Goal: Complete application form

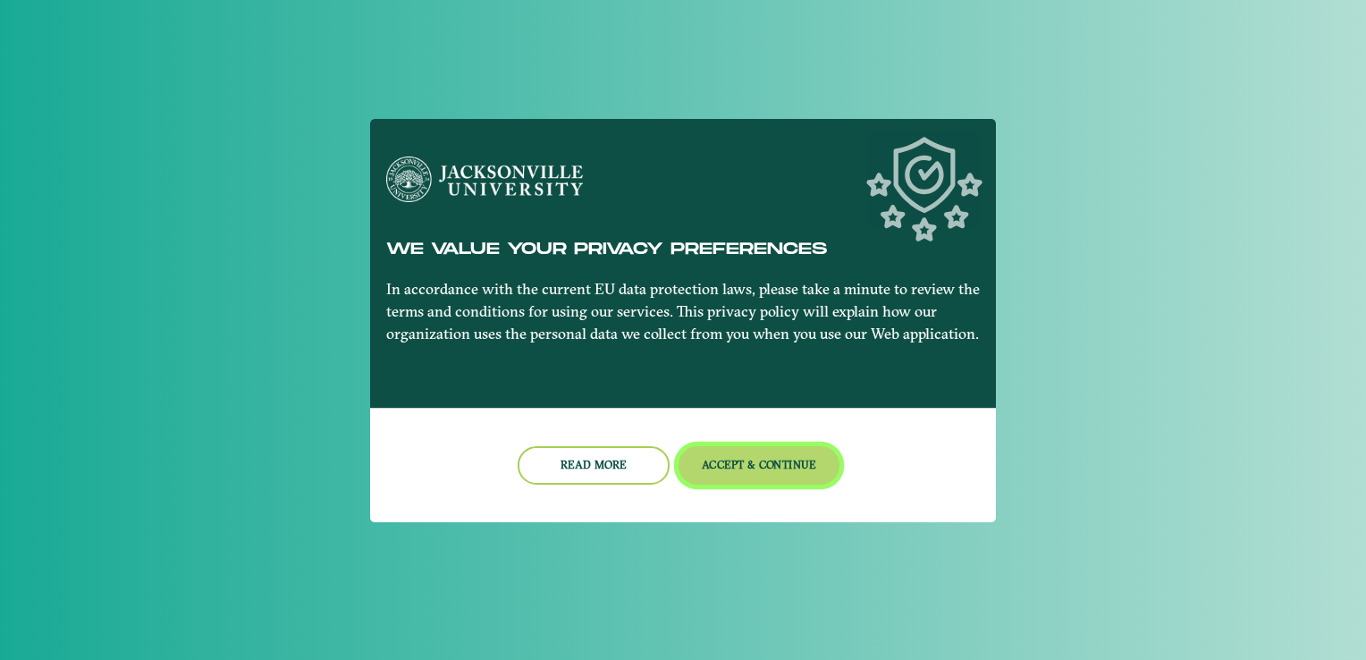
click at [724, 477] on button "Accept & Continue" at bounding box center [760, 465] width 162 height 38
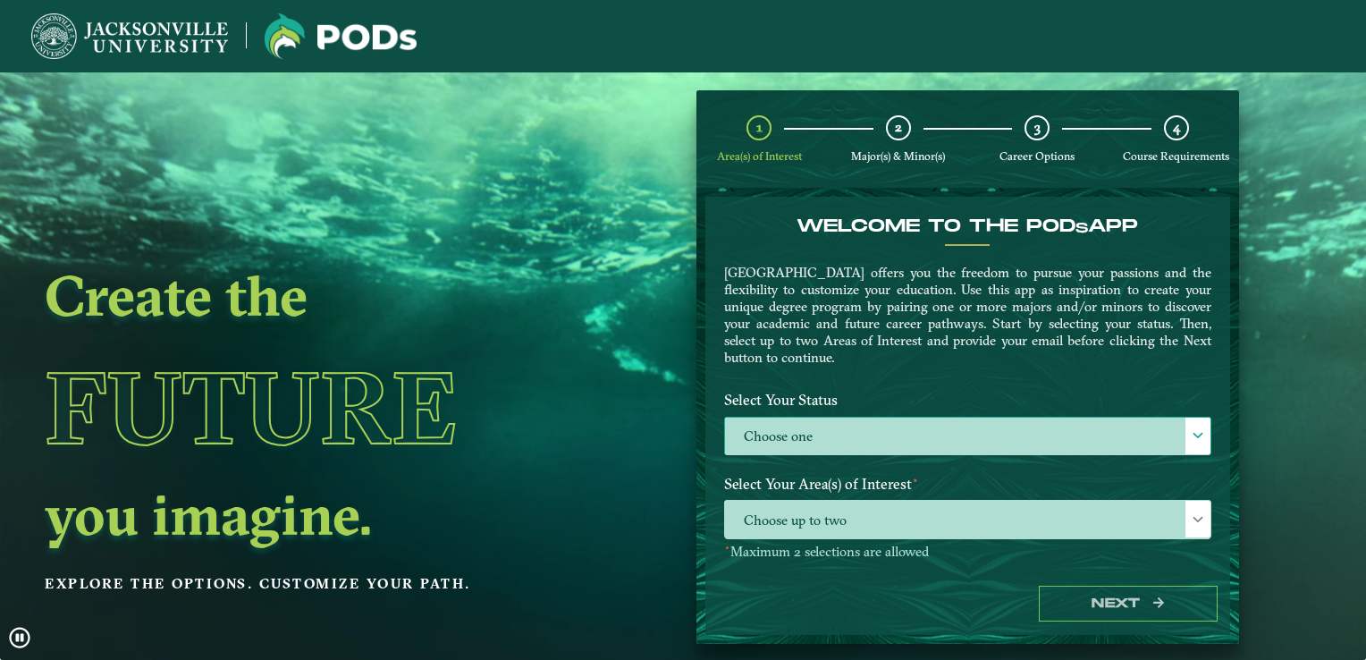
drag, startPoint x: 811, startPoint y: 458, endPoint x: 811, endPoint y: 445, distance: 12.5
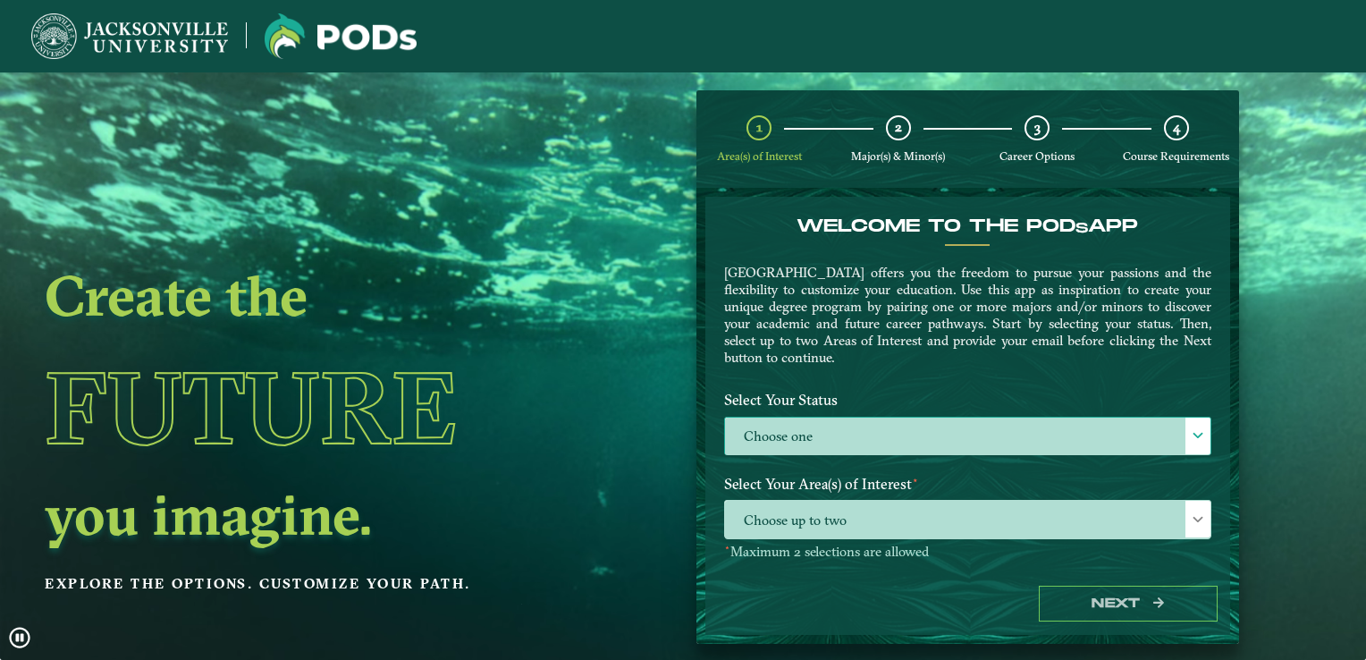
click at [811, 445] on div "Select Your Status Choose one Choose one" at bounding box center [968, 426] width 514 height 84
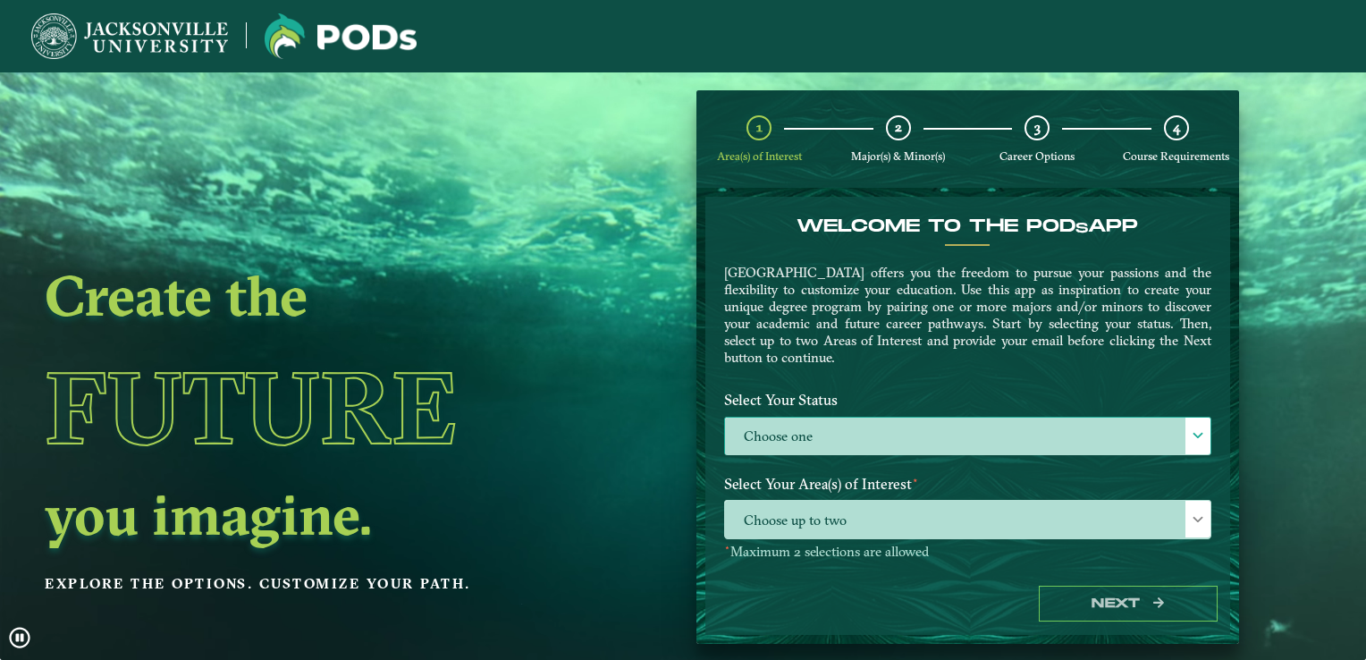
click at [811, 445] on label "Choose one" at bounding box center [967, 437] width 485 height 38
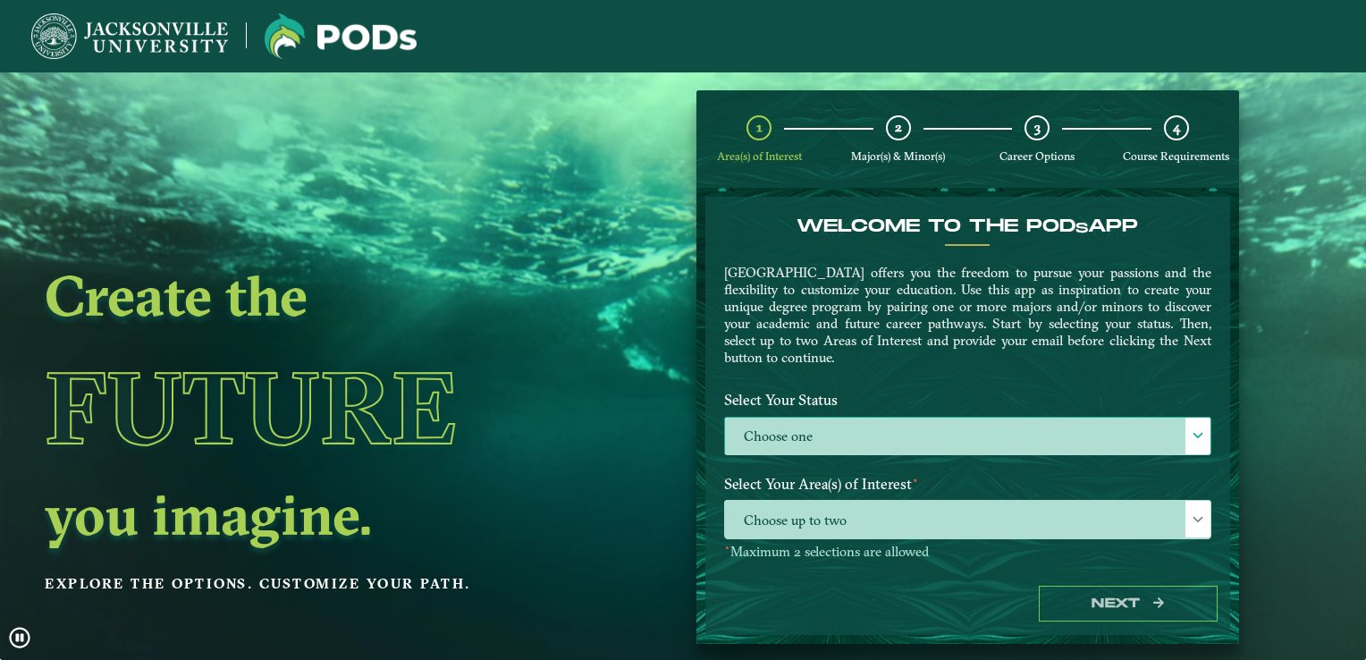
scroll to position [9, 78]
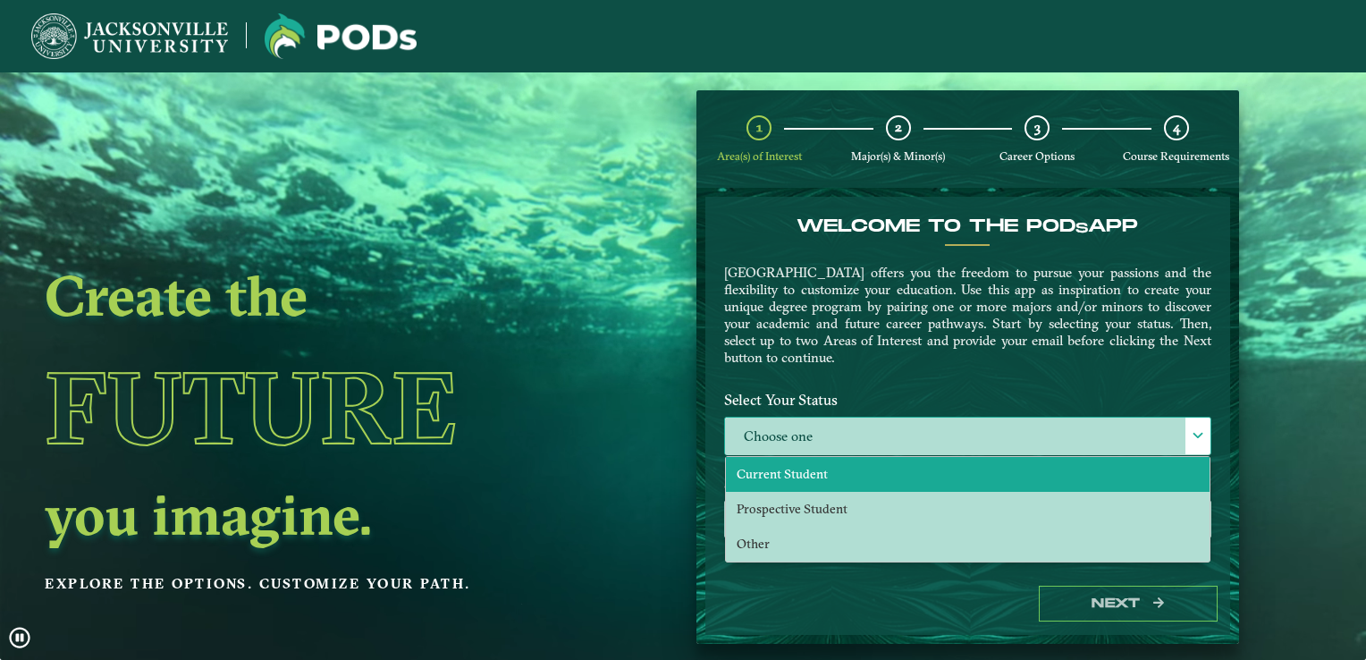
click at [802, 466] on span "Current Student" at bounding box center [782, 474] width 91 height 16
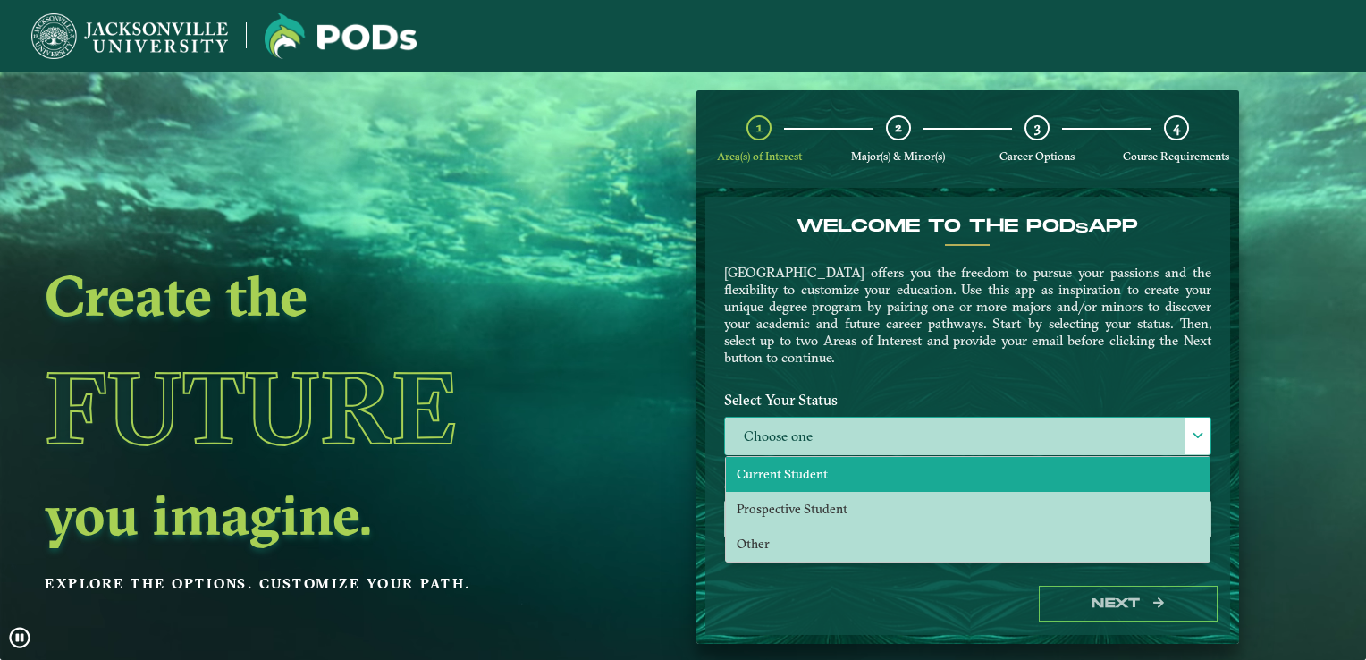
select select "[object Object]"
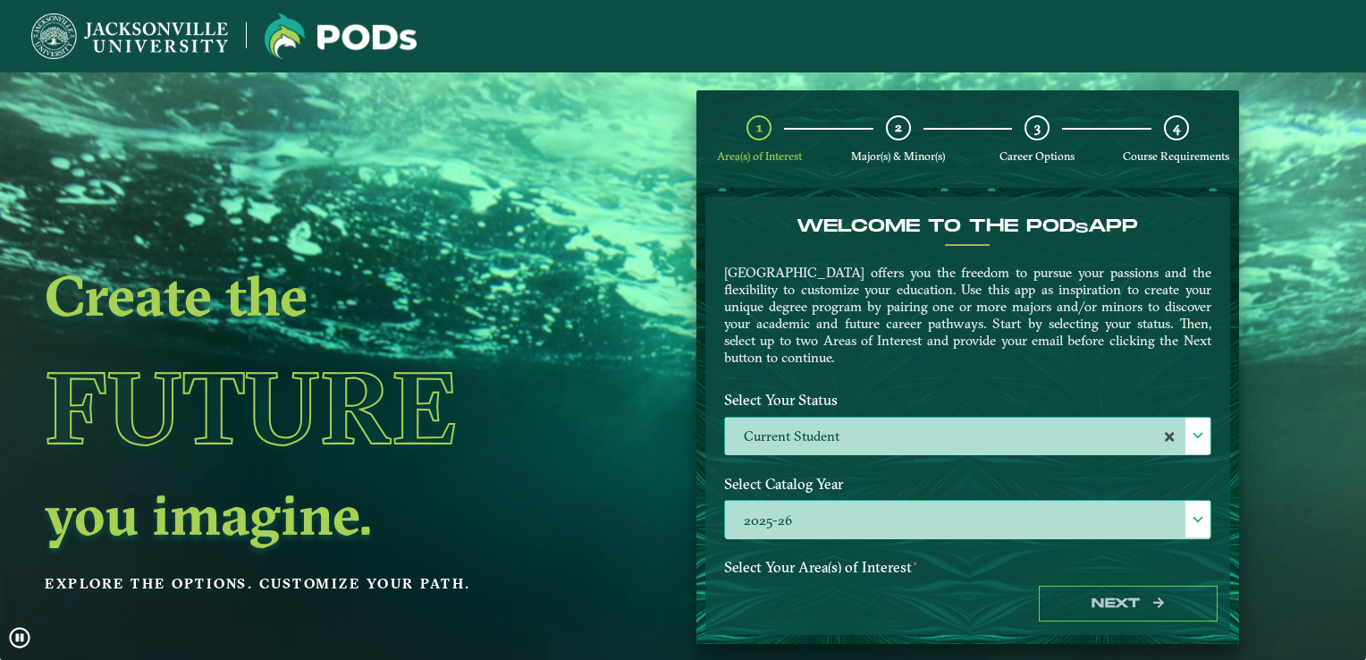
click at [803, 519] on label "2025-26" at bounding box center [967, 520] width 485 height 38
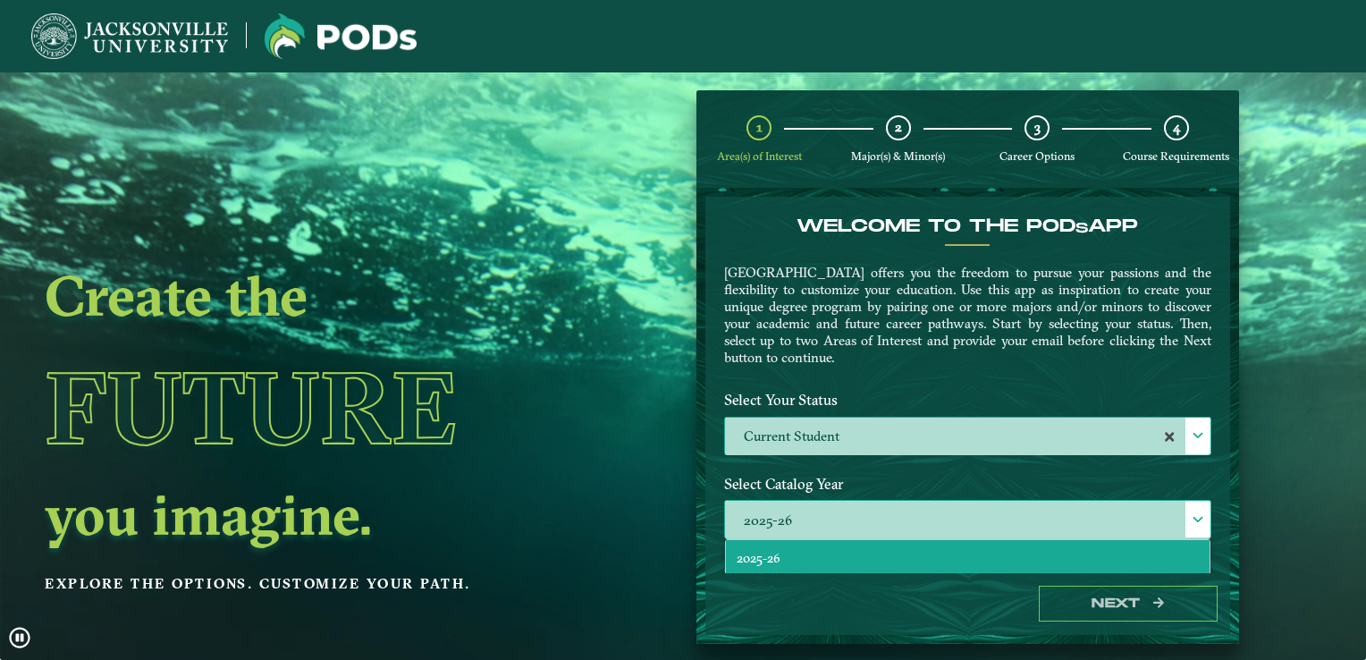
click at [803, 519] on label "2025-26" at bounding box center [967, 520] width 485 height 38
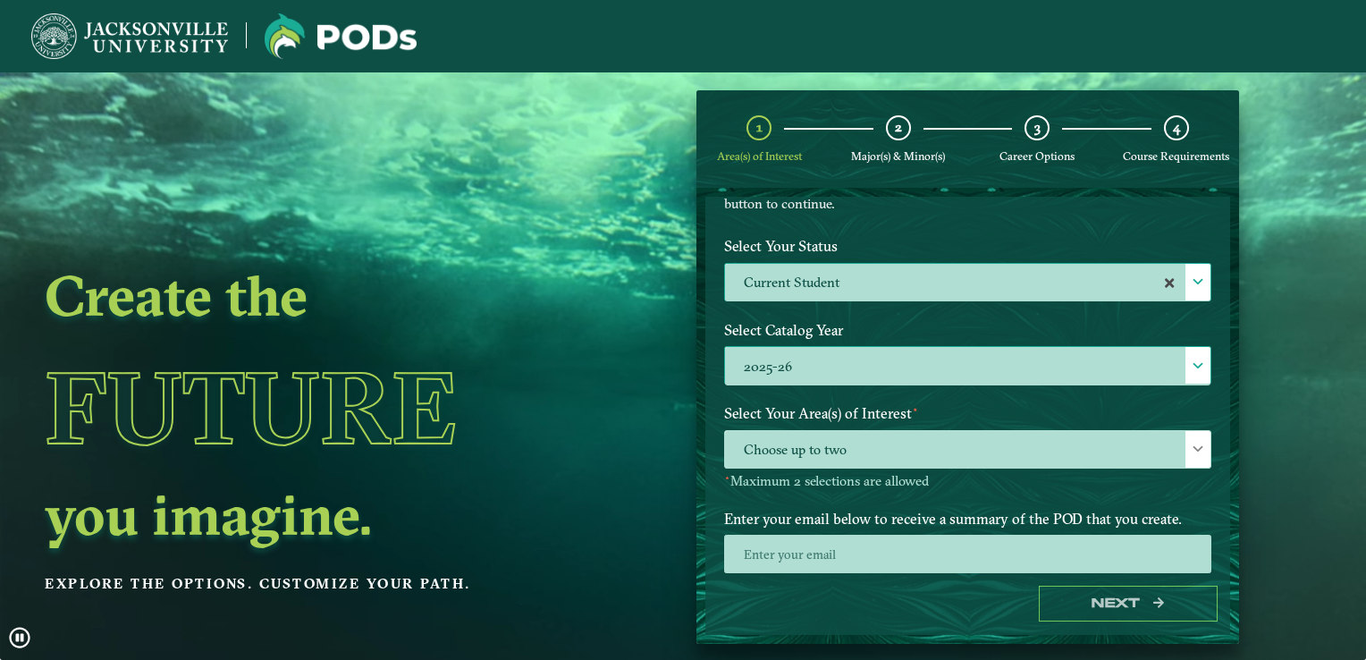
scroll to position [160, 0]
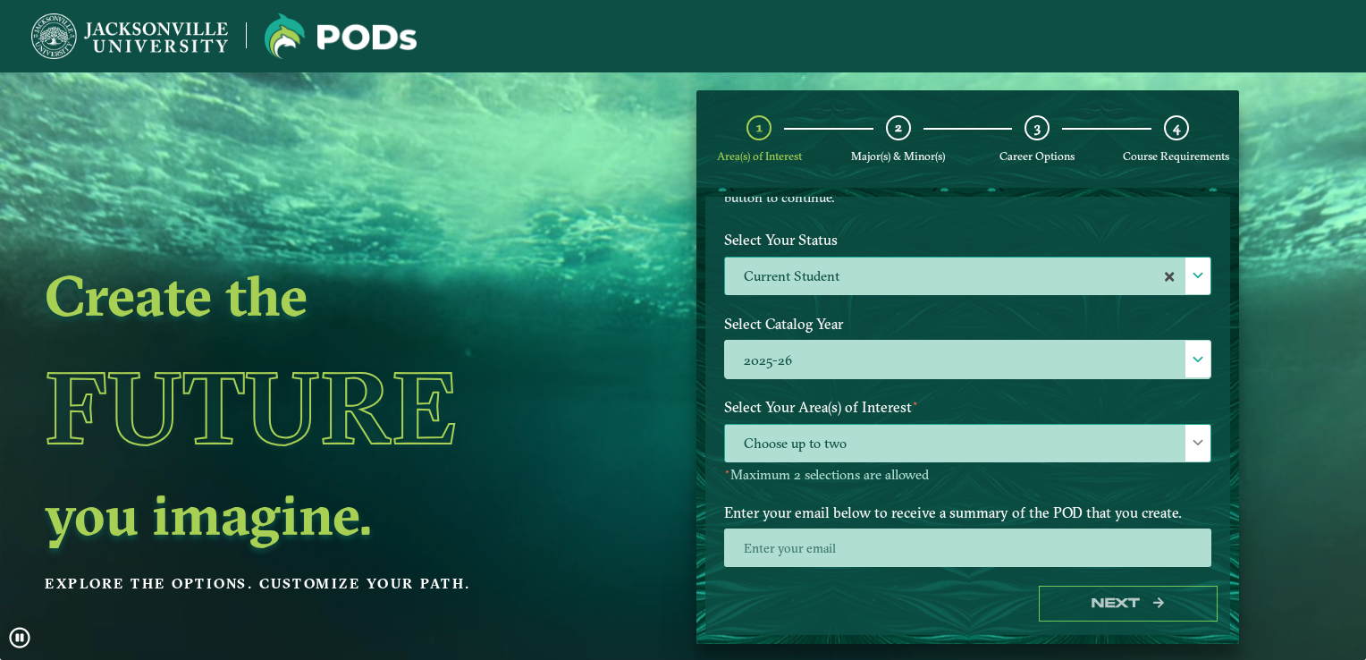
click at [911, 442] on span "Choose up to two" at bounding box center [967, 444] width 485 height 38
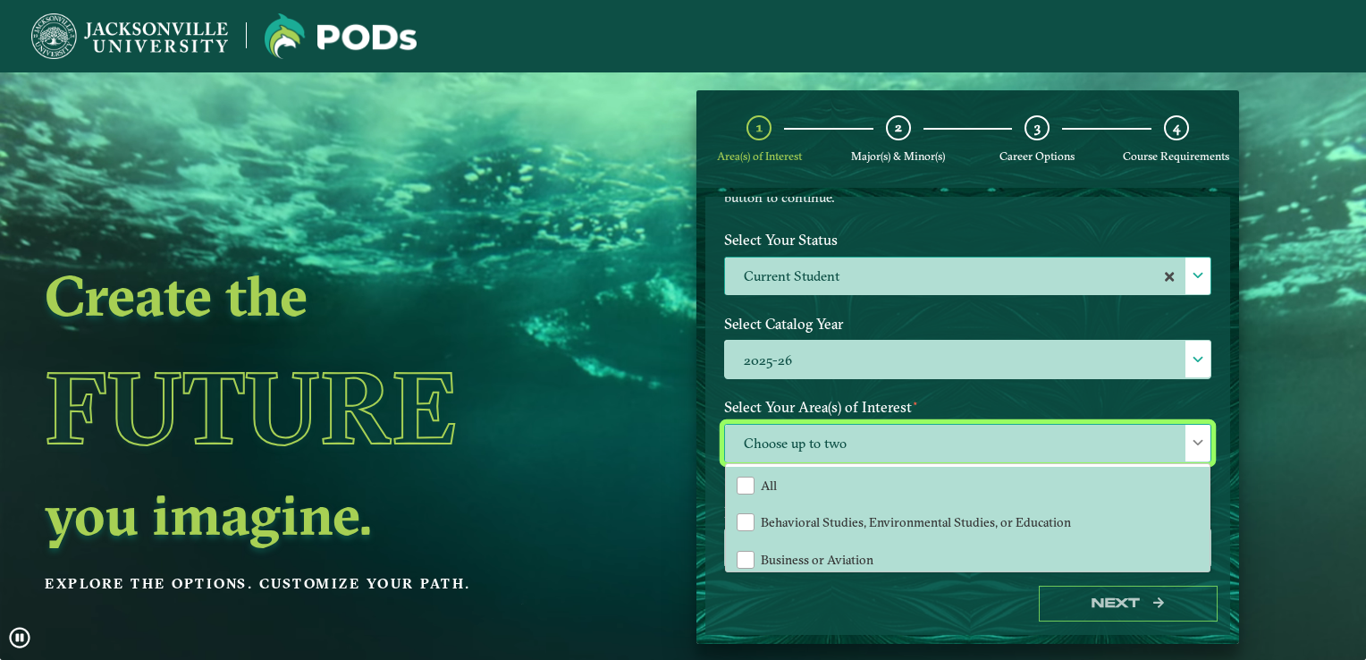
scroll to position [9, 78]
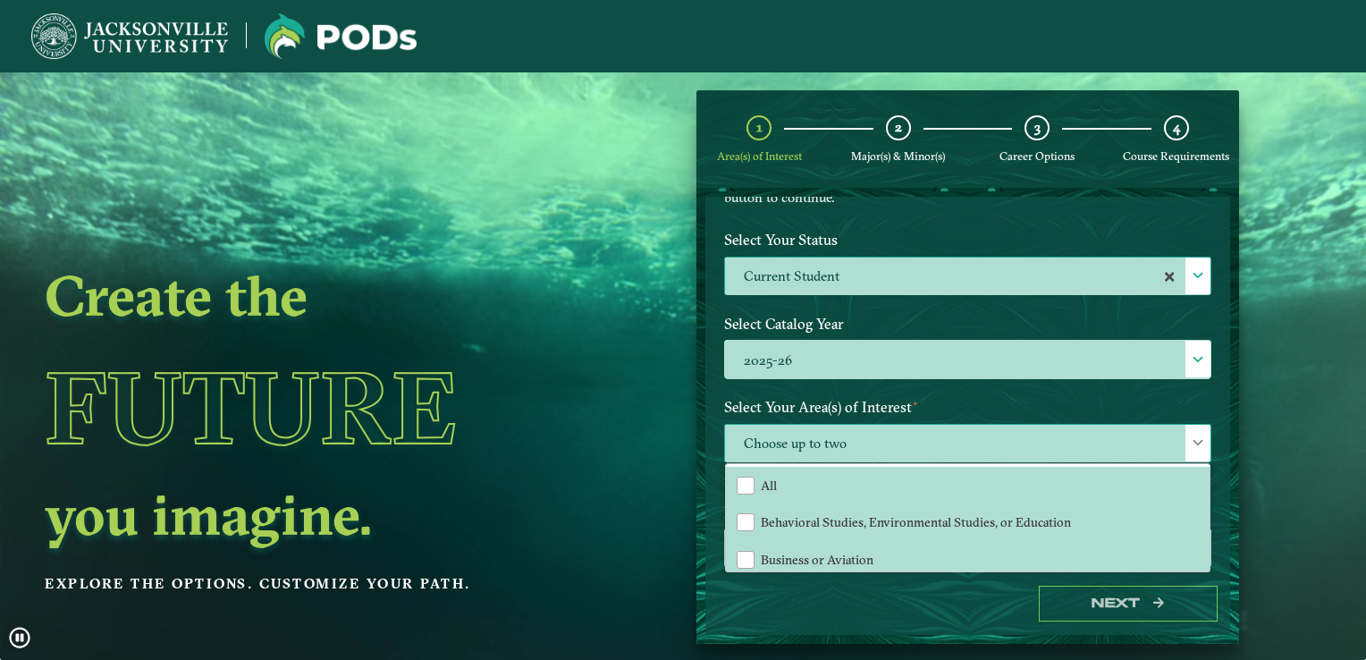
click at [911, 442] on span "Choose up to two" at bounding box center [967, 444] width 485 height 38
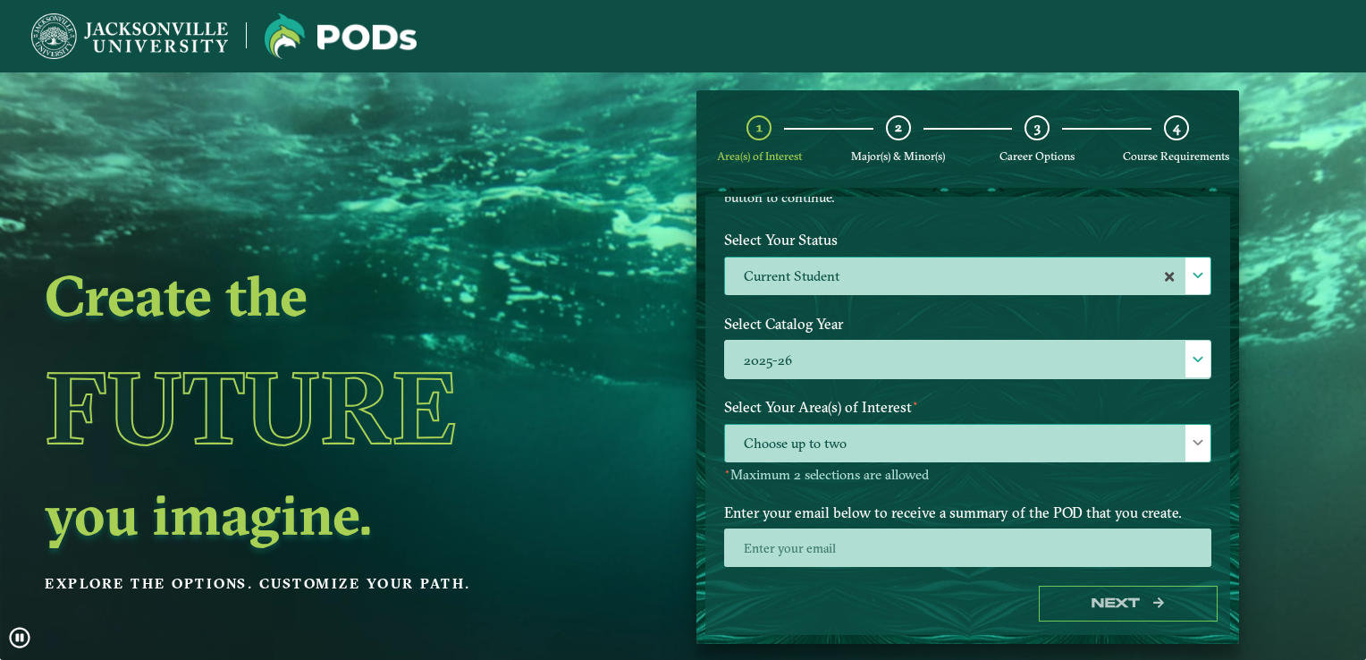
click at [911, 442] on span "Choose up to two" at bounding box center [967, 444] width 485 height 38
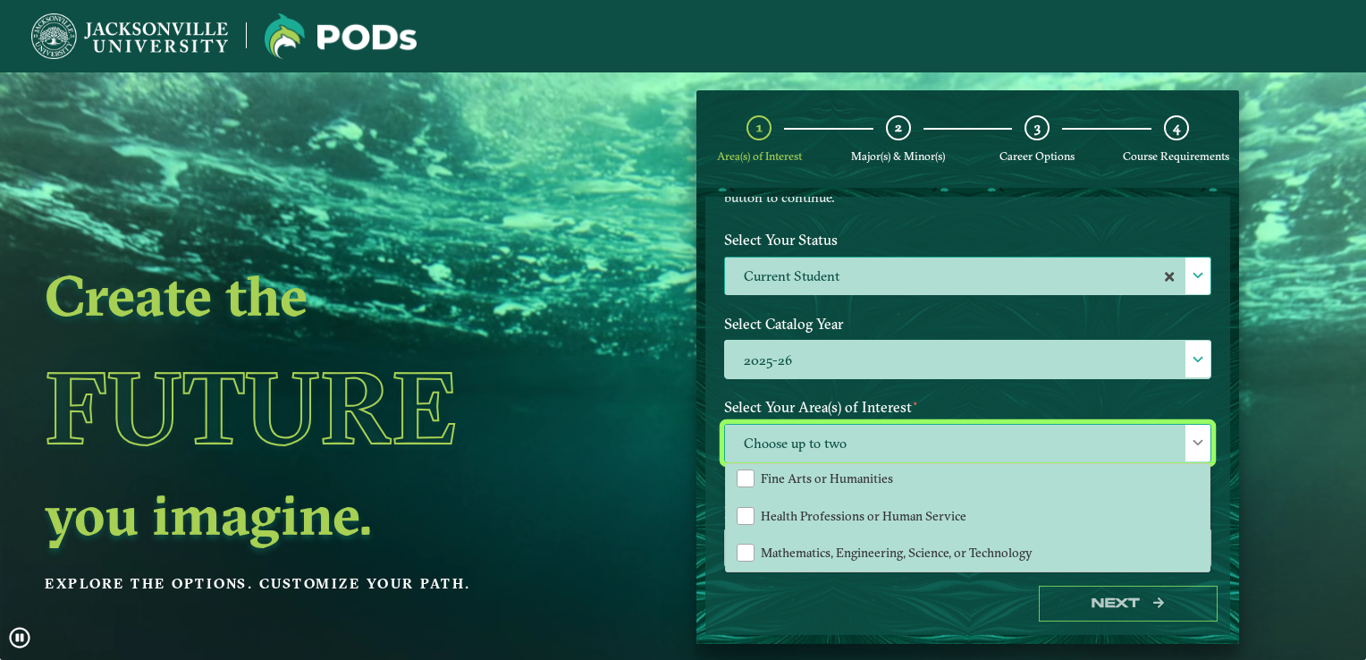
scroll to position [118, 0]
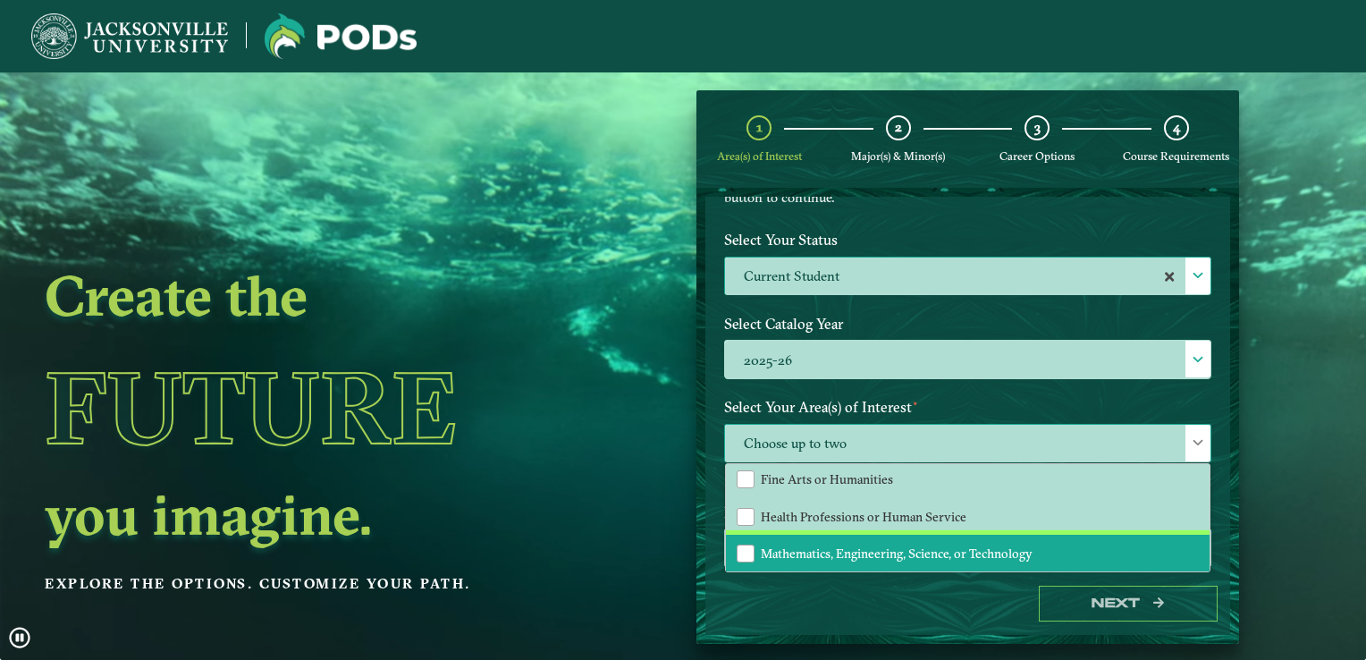
click at [933, 547] on span "Mathematics, Engineering, Science, or Technology" at bounding box center [897, 553] width 272 height 16
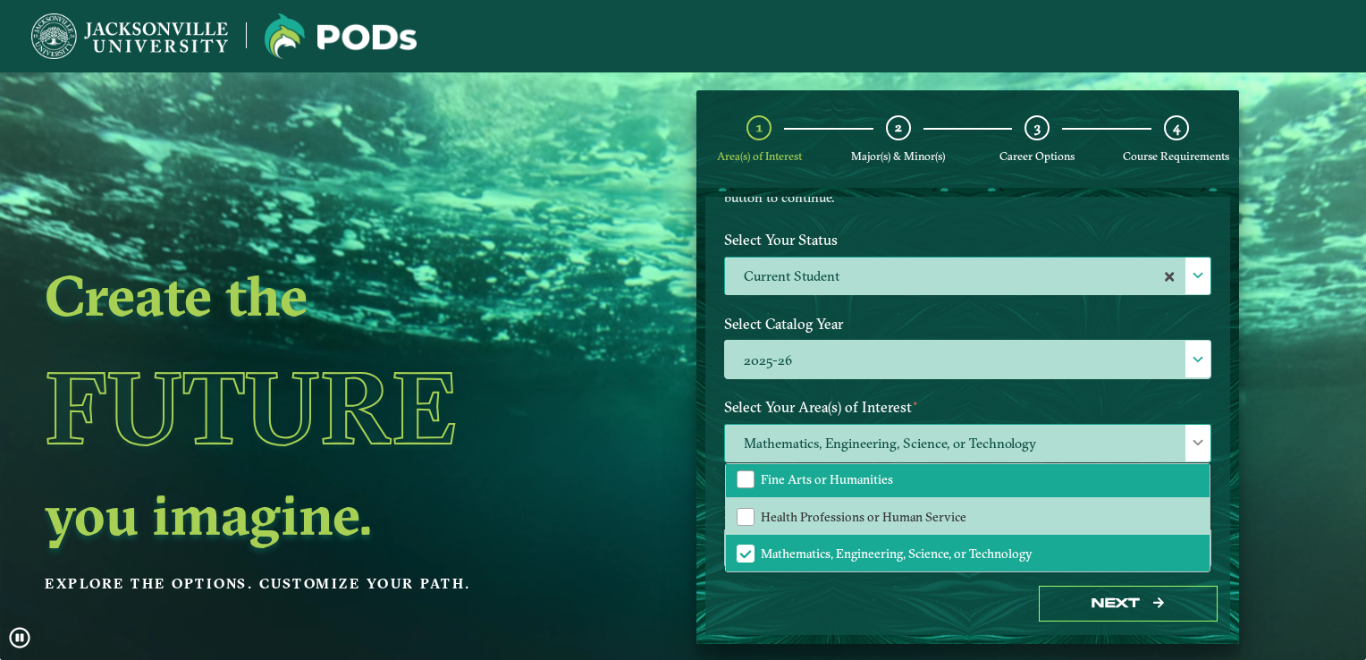
click at [873, 472] on span "Fine Arts or Humanities" at bounding box center [827, 479] width 132 height 16
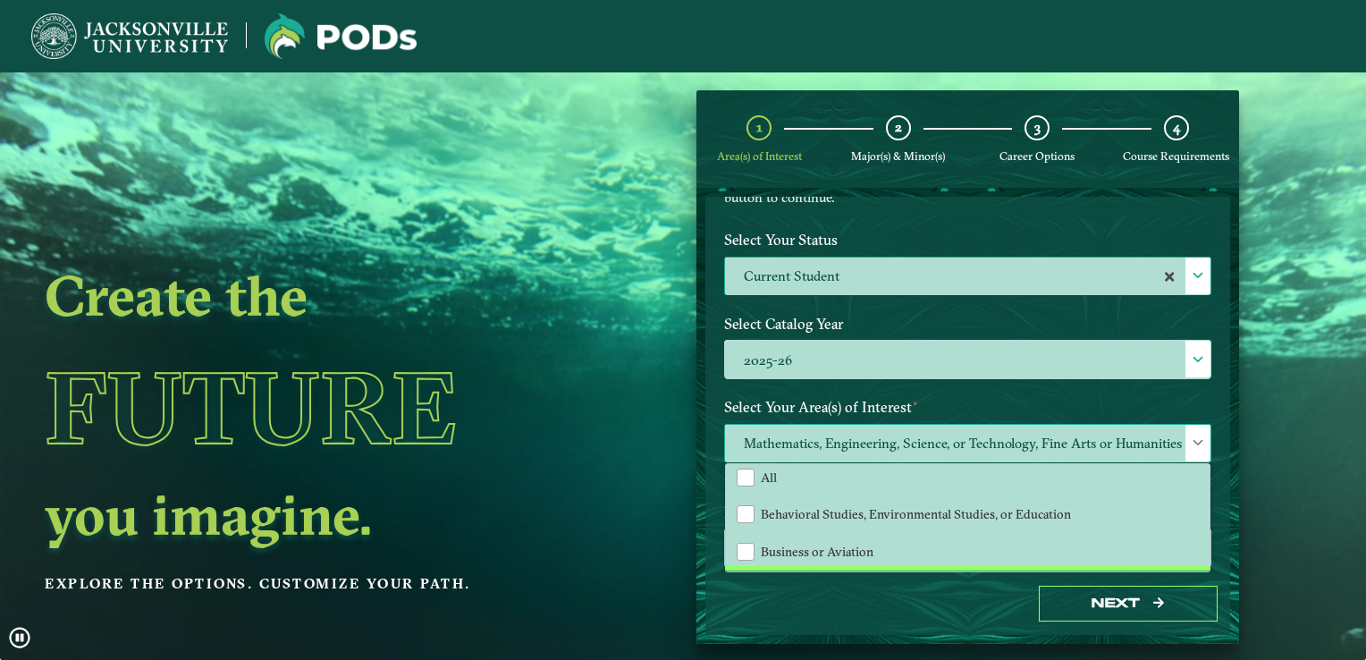
scroll to position [2, 0]
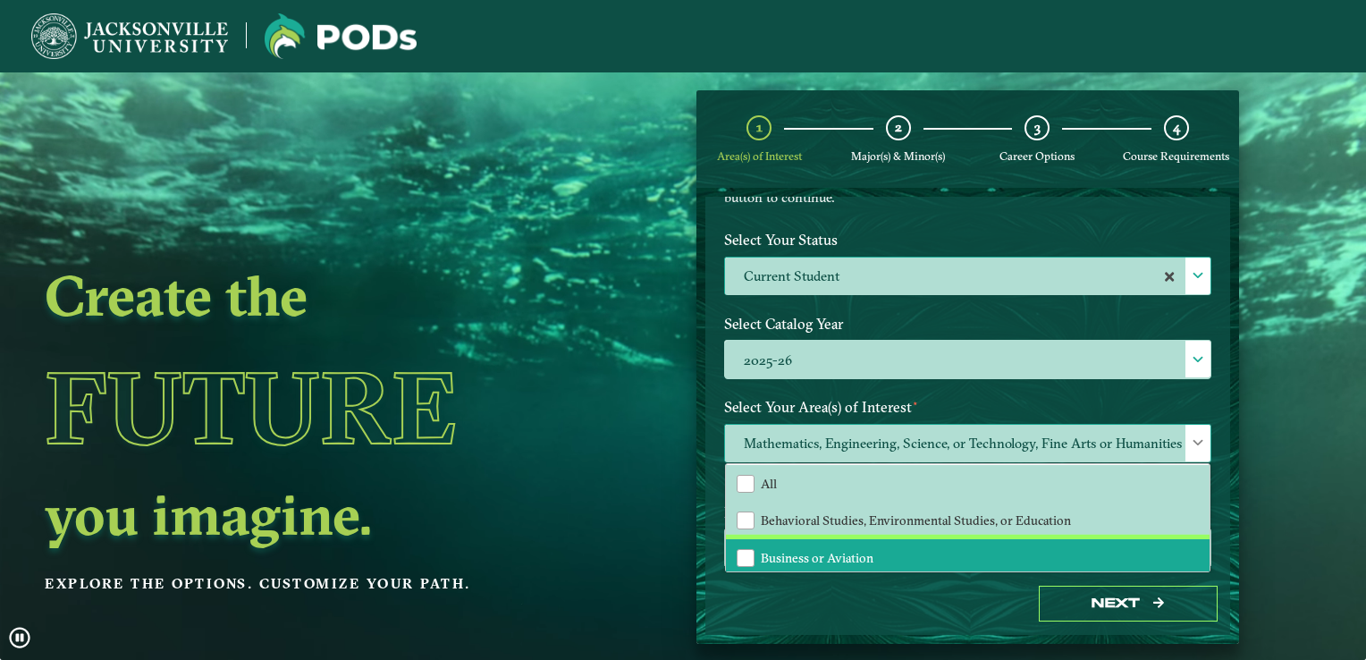
click at [853, 550] on span "Business or Aviation" at bounding box center [817, 558] width 113 height 16
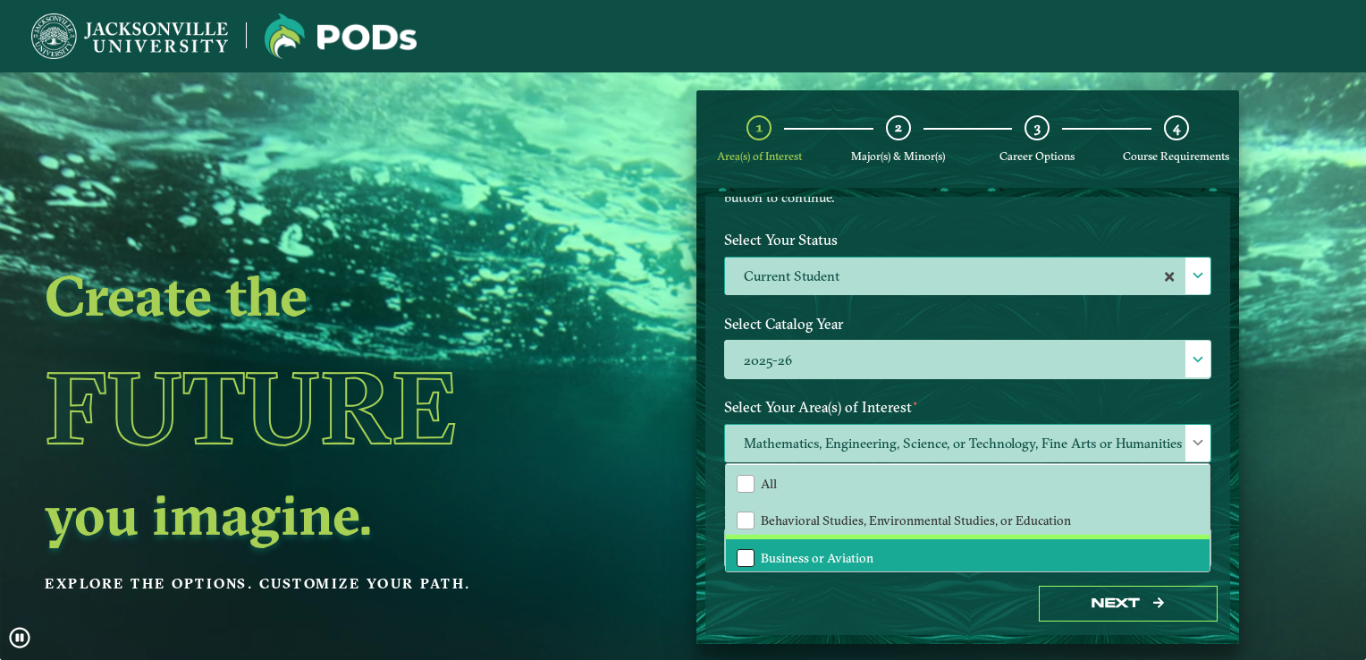
click at [744, 555] on div "Business or Aviation" at bounding box center [746, 558] width 18 height 18
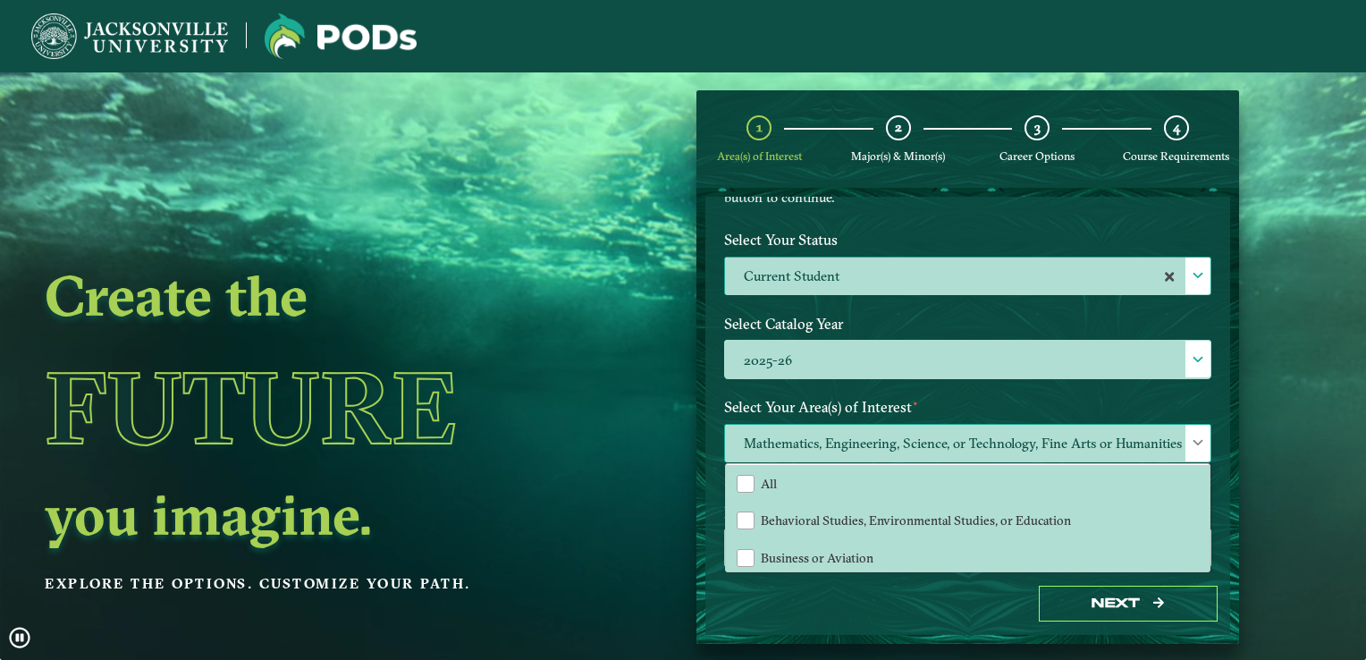
click at [869, 443] on span "Mathematics, Engineering, Science, or Technology, Fine Arts or Humanities" at bounding box center [967, 444] width 485 height 38
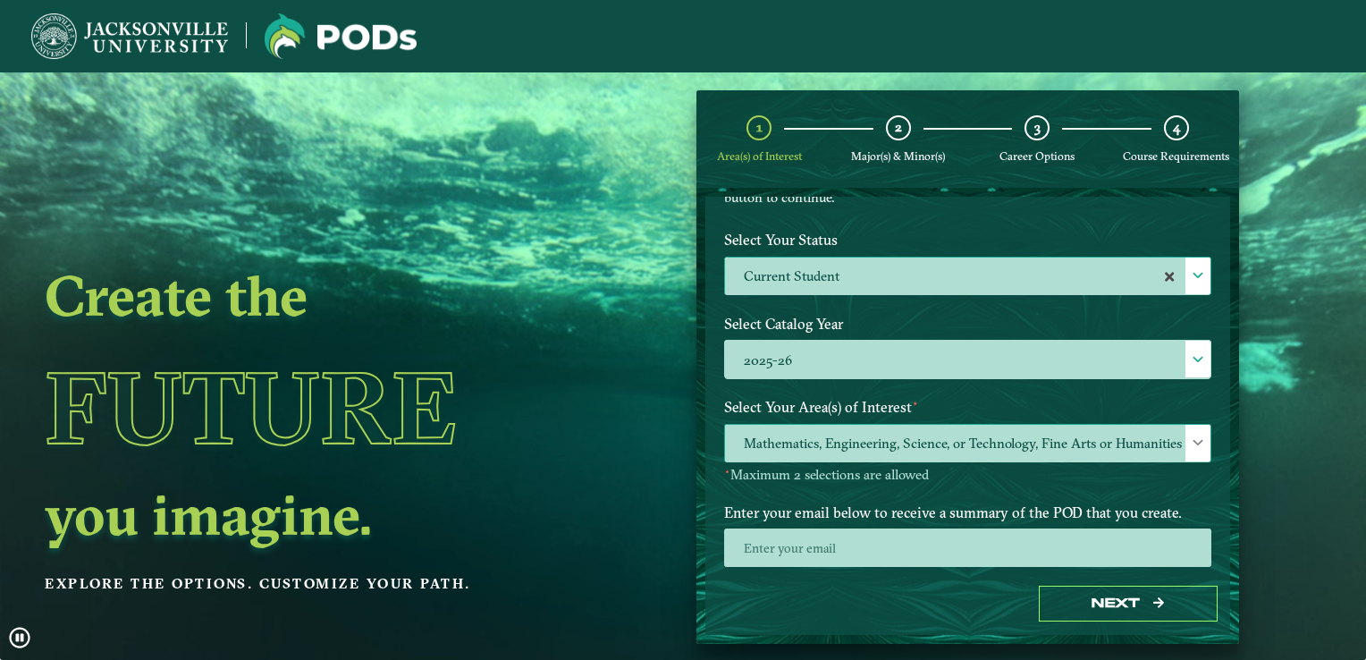
click at [900, 445] on span "Mathematics, Engineering, Science, or Technology, Fine Arts or Humanities" at bounding box center [967, 444] width 485 height 38
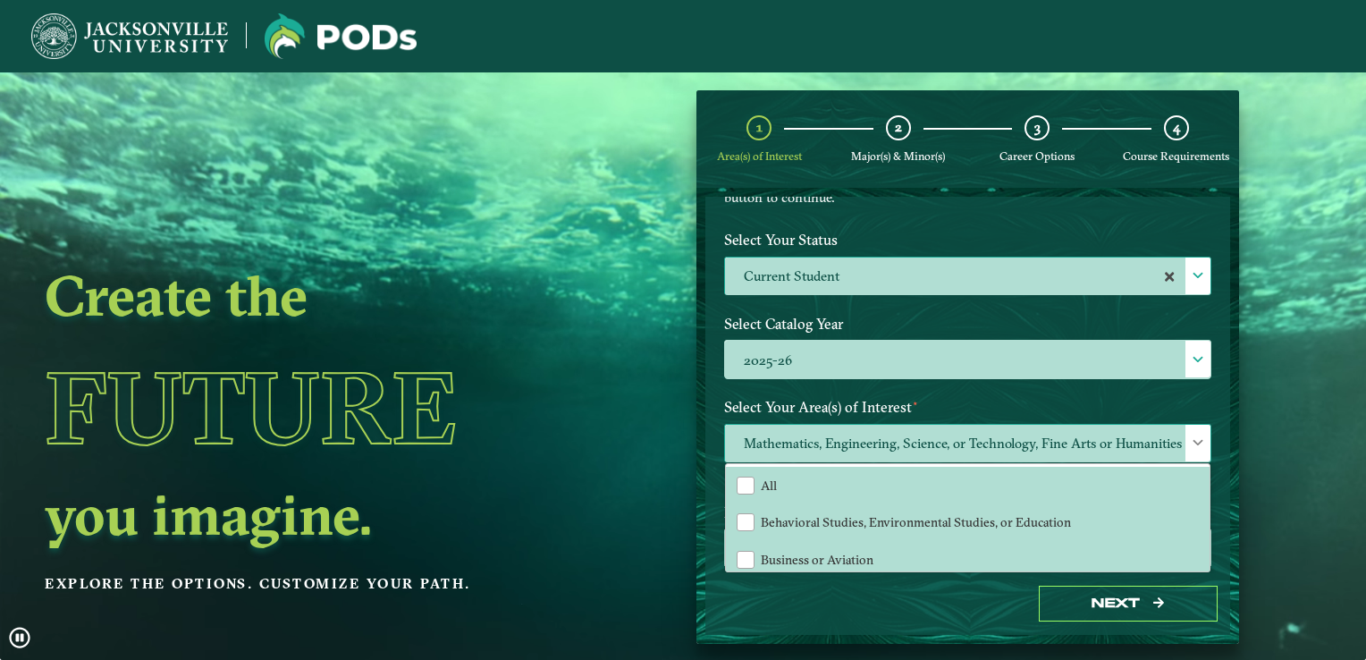
click at [900, 445] on span "Mathematics, Engineering, Science, or Technology, Fine Arts or Humanities" at bounding box center [967, 444] width 485 height 38
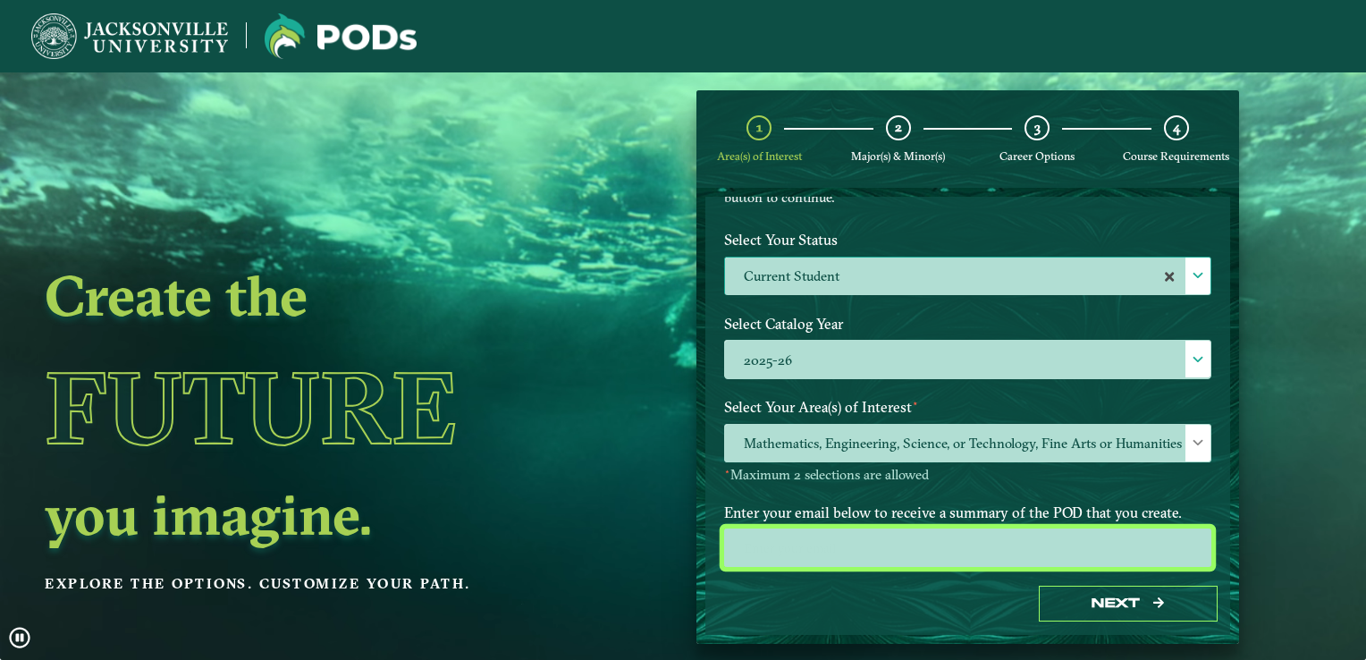
click at [847, 536] on input "email" at bounding box center [967, 547] width 487 height 38
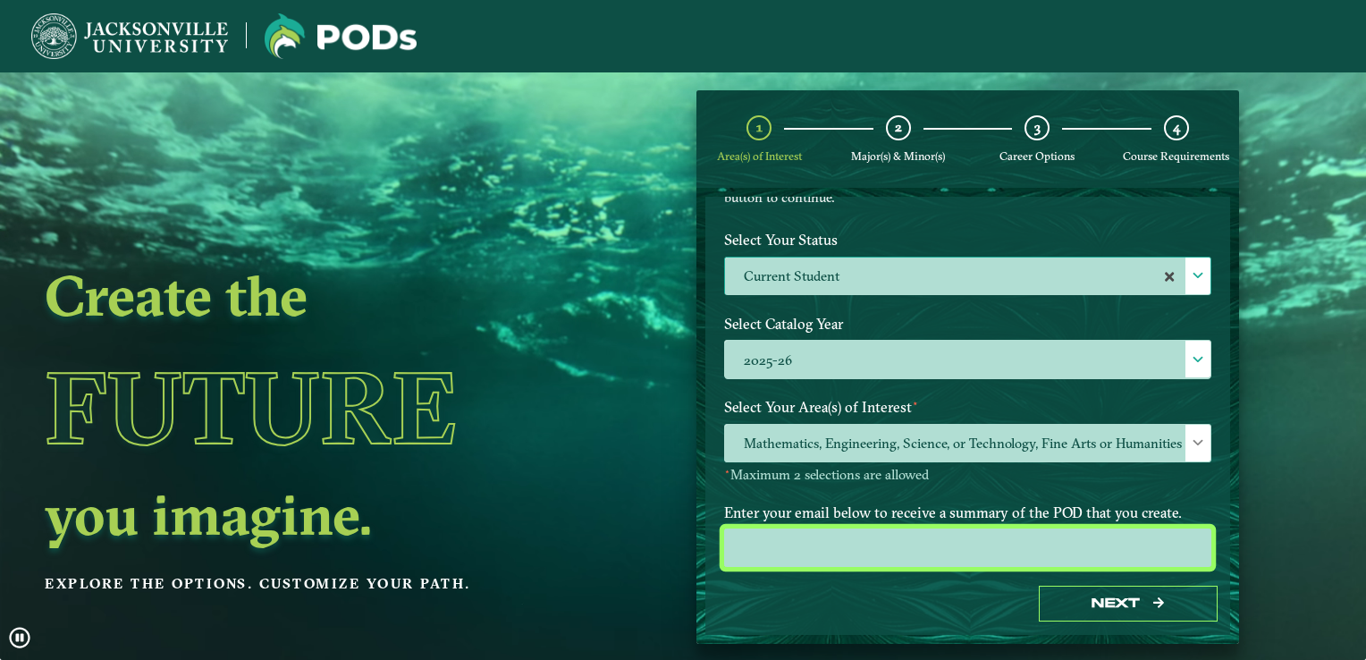
type input "[EMAIL_ADDRESS][DOMAIN_NAME]"
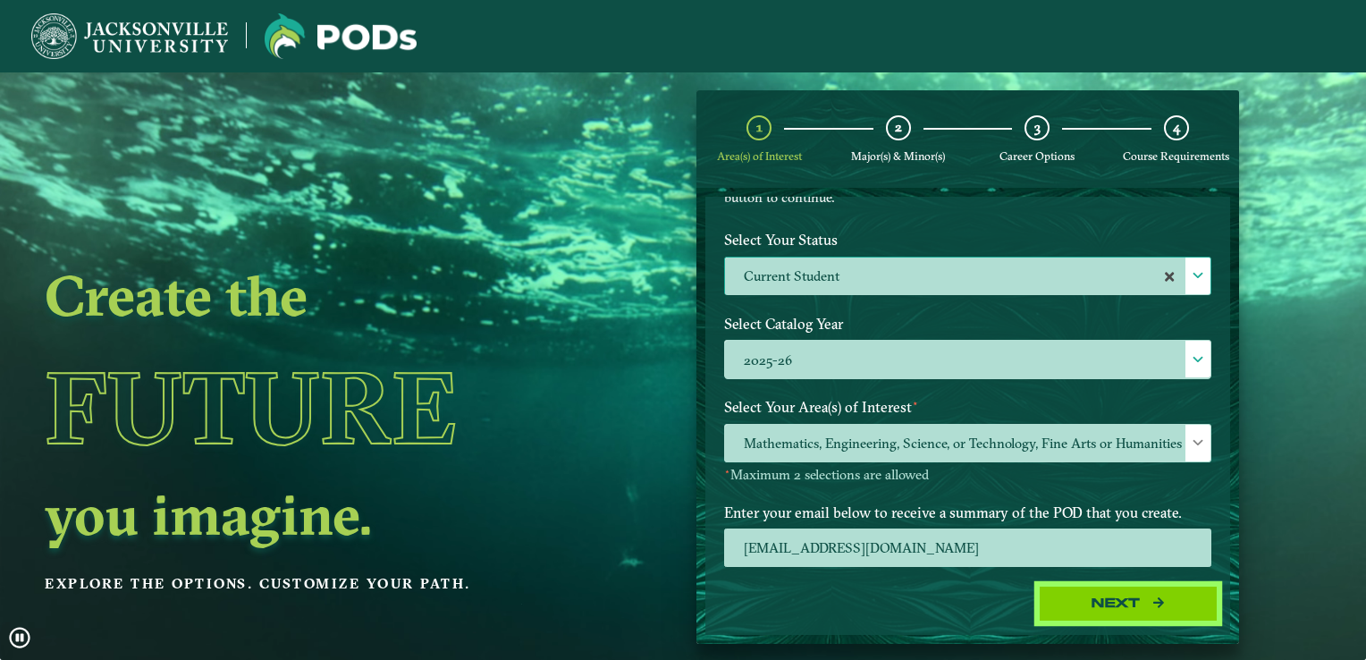
click at [1075, 612] on button "Next" at bounding box center [1128, 604] width 179 height 37
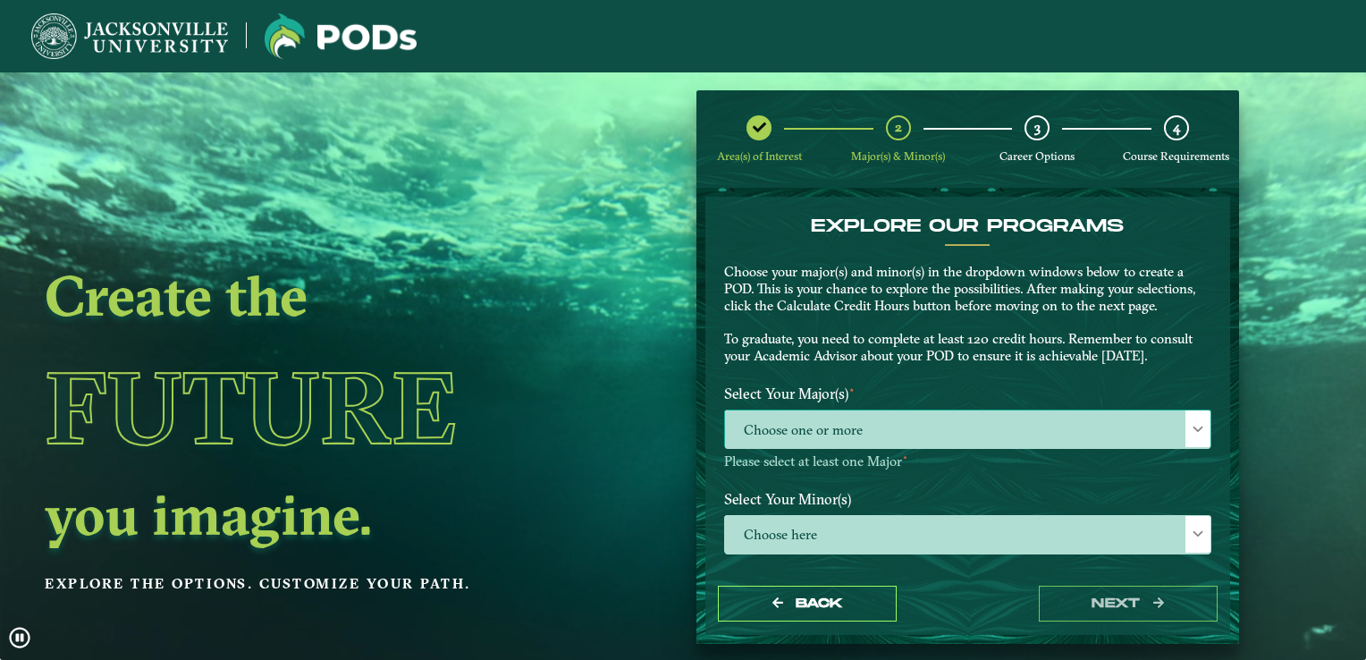
click at [898, 424] on span "Choose one or more" at bounding box center [967, 429] width 485 height 38
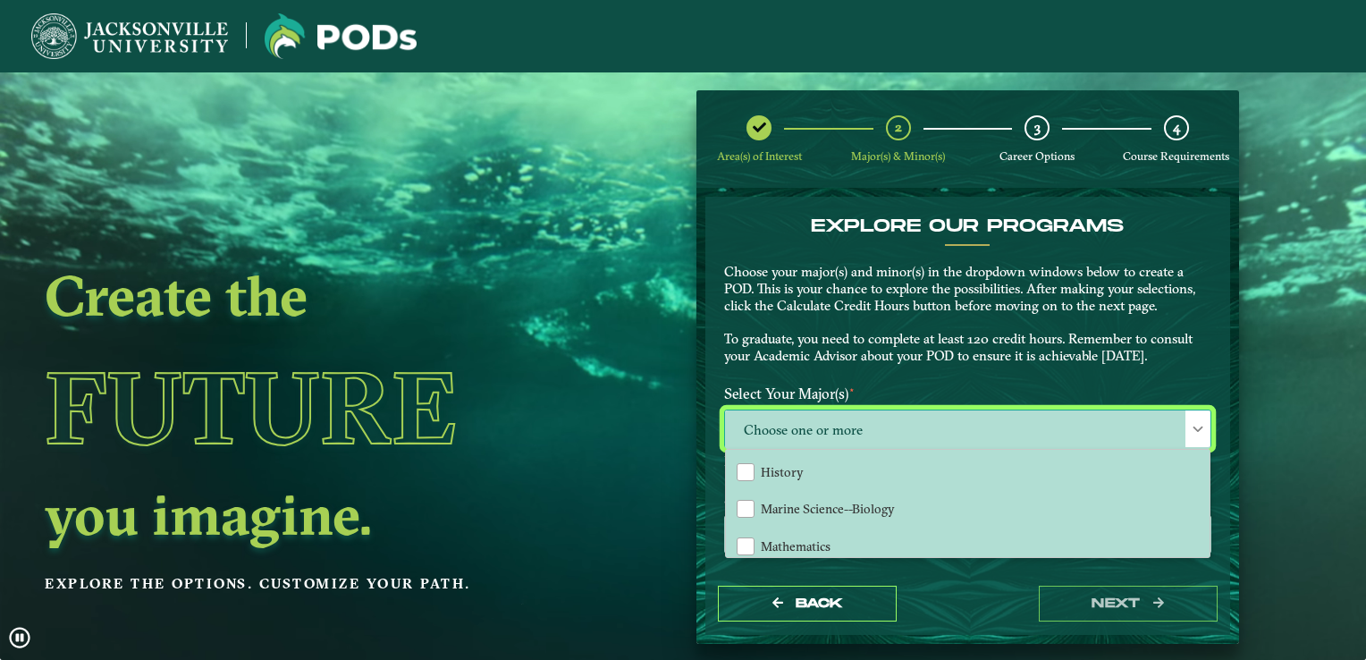
scroll to position [707, 0]
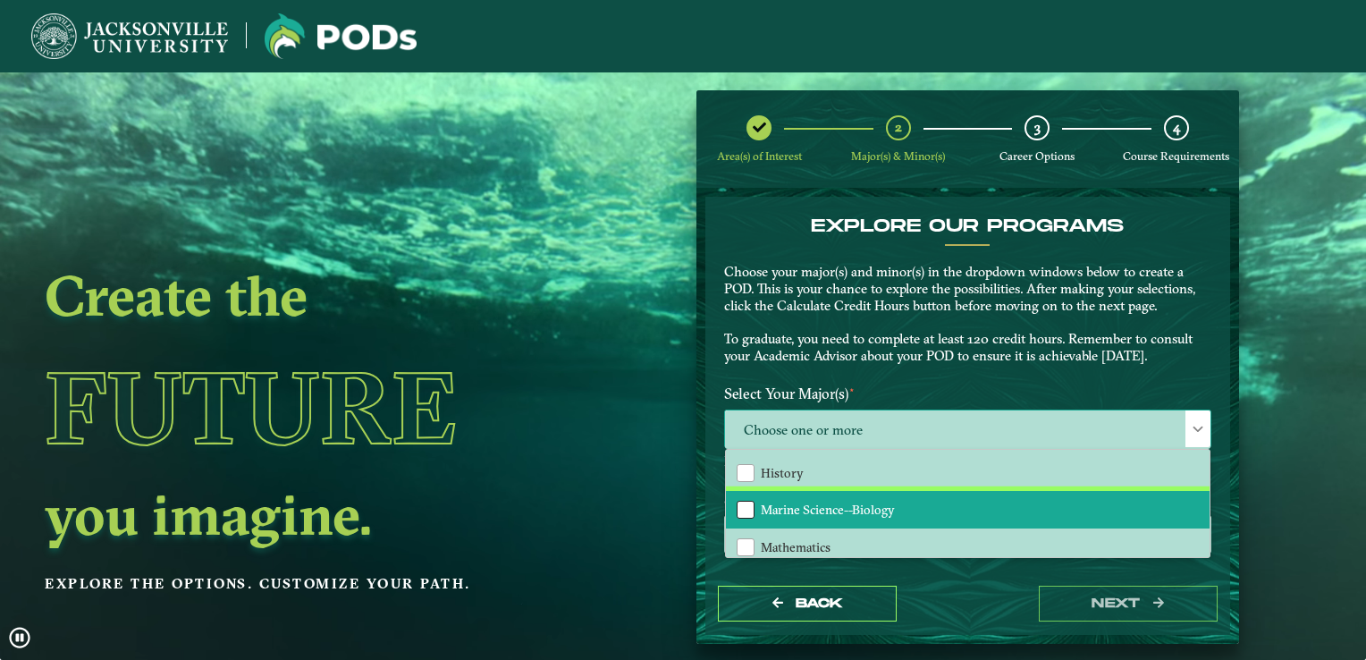
click at [743, 501] on div "Marine Science--Biology" at bounding box center [746, 510] width 18 height 18
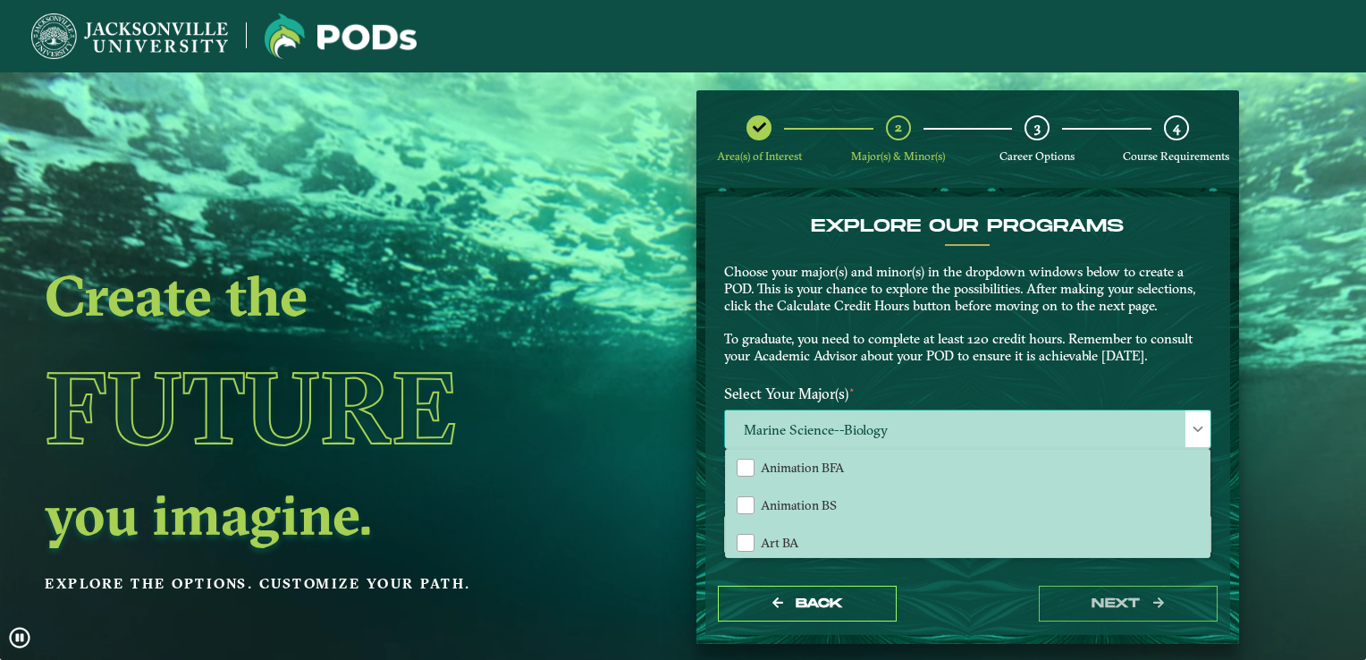
scroll to position [0, 0]
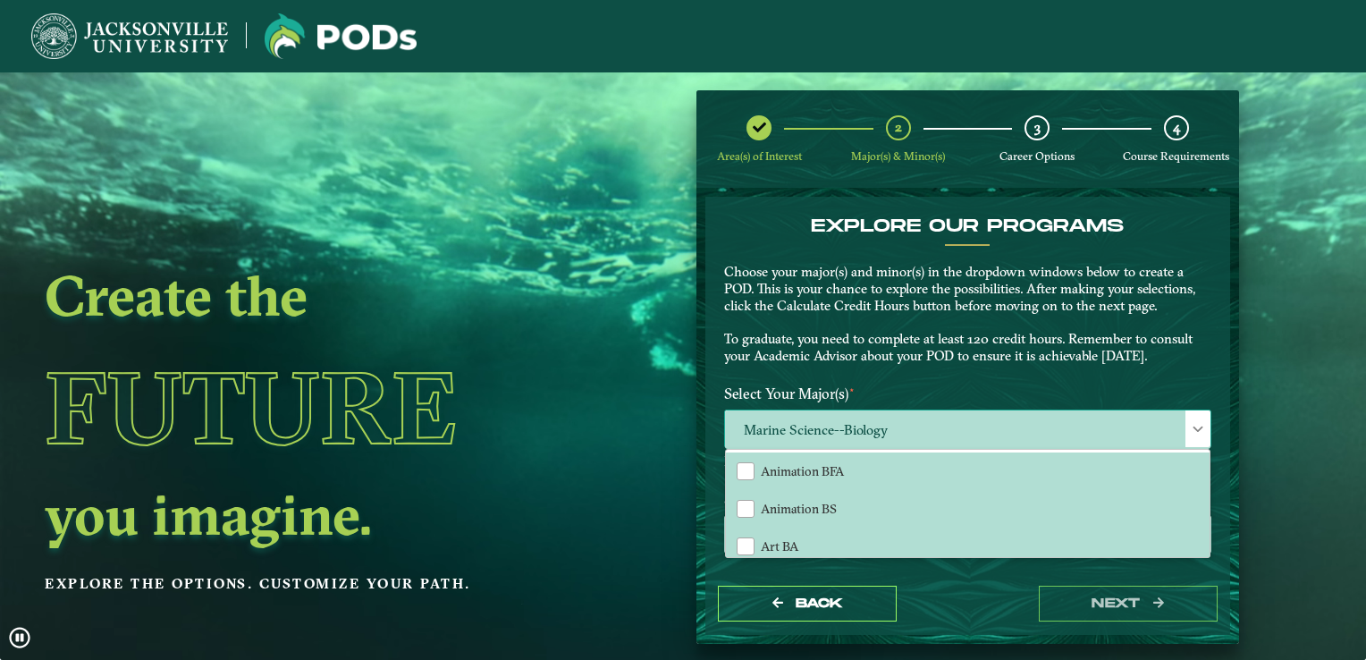
click at [857, 426] on span "Marine Science--Biology" at bounding box center [967, 429] width 485 height 38
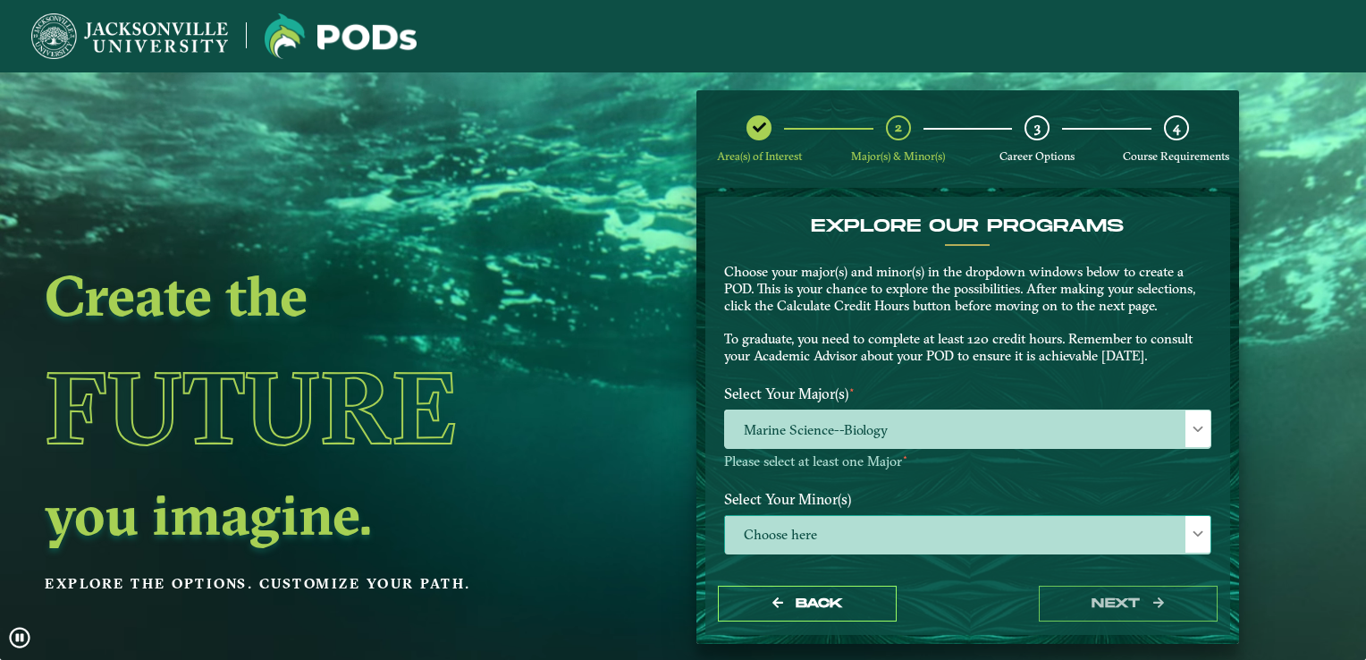
click at [798, 536] on span "Choose here" at bounding box center [967, 535] width 485 height 38
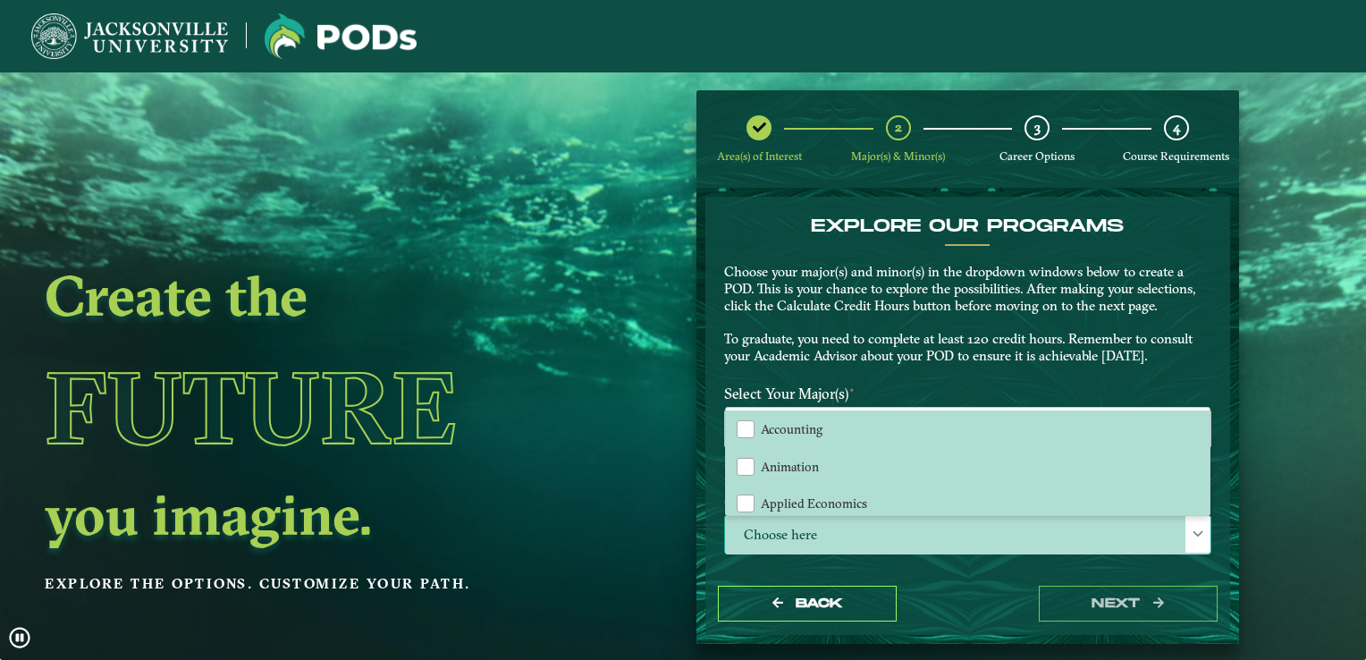
click at [819, 529] on span "Choose here" at bounding box center [967, 535] width 485 height 38
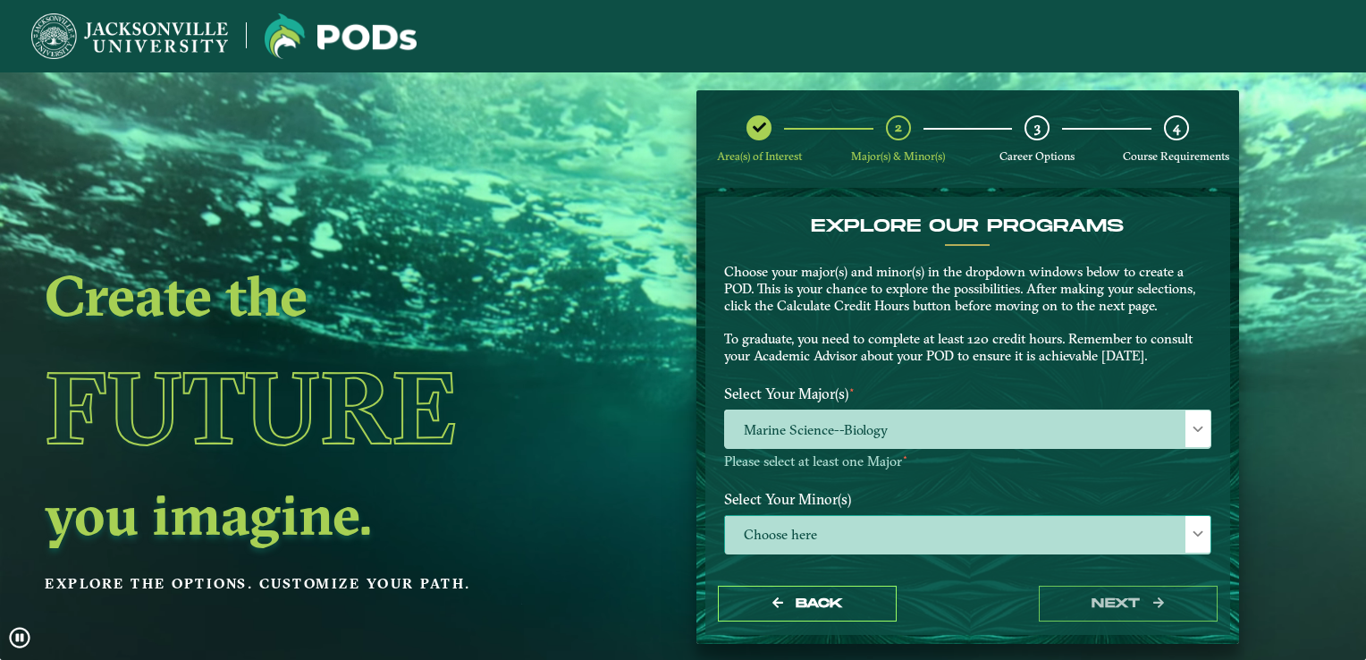
click at [984, 528] on span "Choose here" at bounding box center [967, 535] width 485 height 38
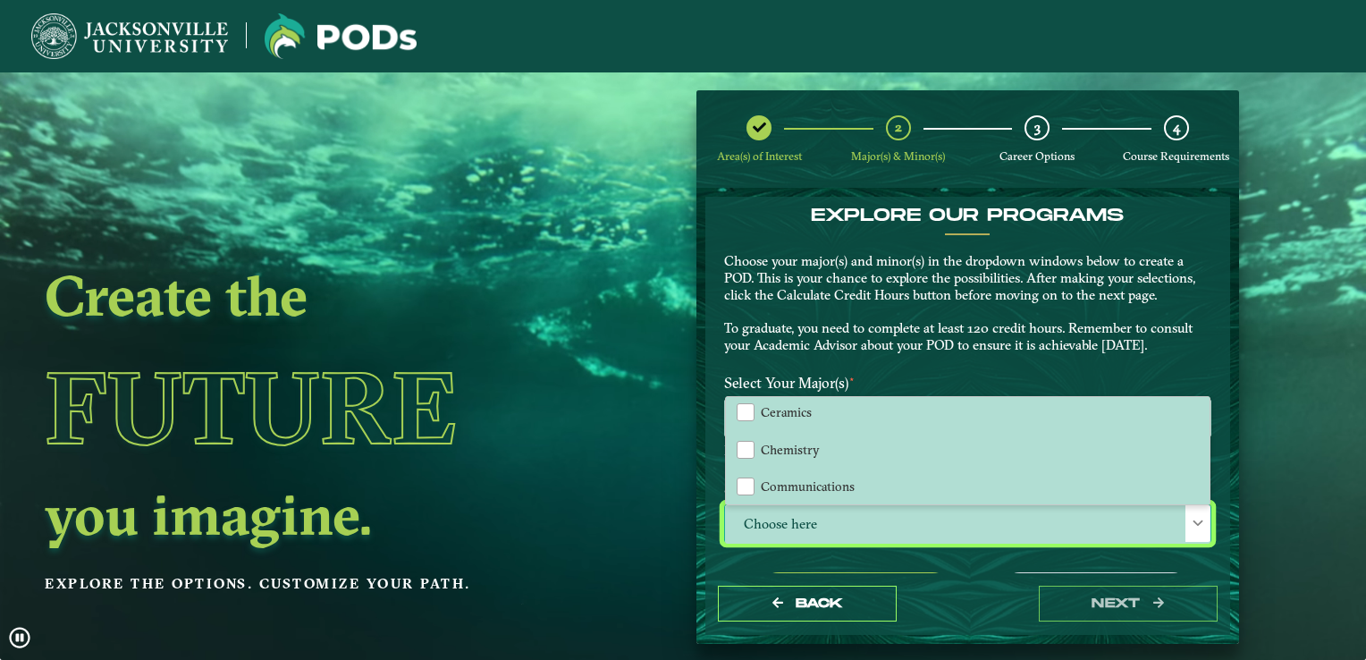
scroll to position [376, 0]
